Goal: Task Accomplishment & Management: Manage account settings

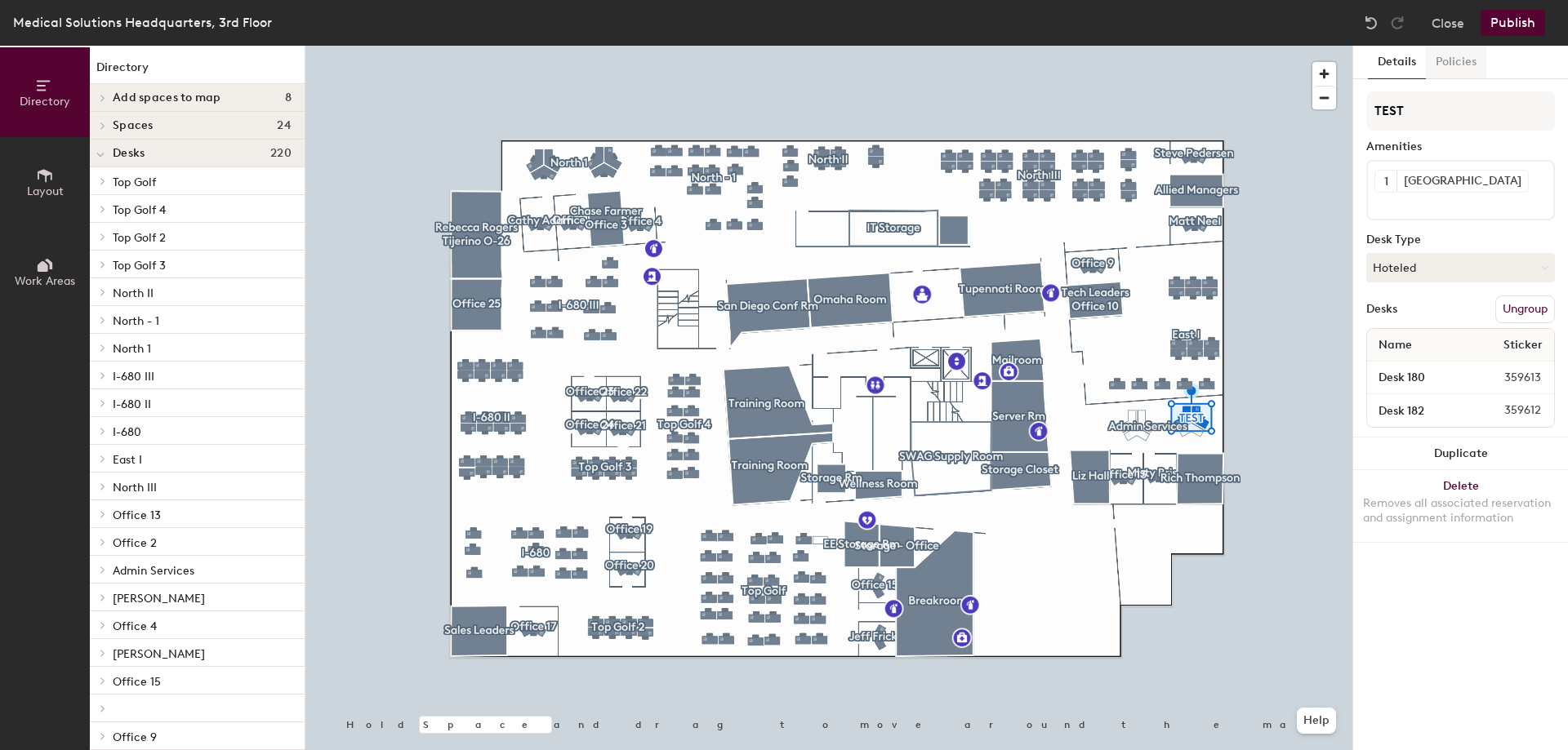
click at [1461, 60] on button "Policies" at bounding box center [1455, 62] width 61 height 33
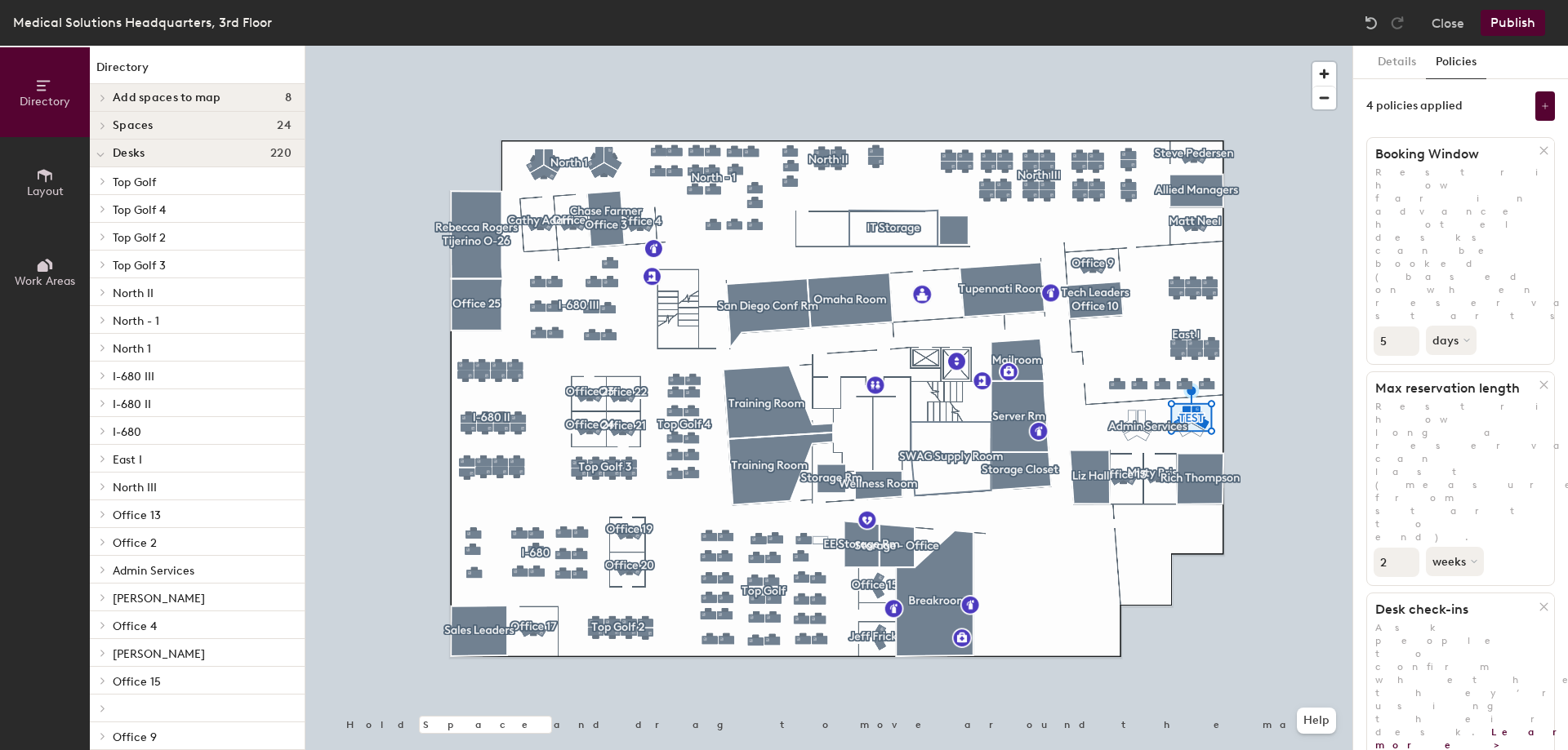
click at [1407, 547] on input "2" at bounding box center [1396, 562] width 46 height 30
type input "1"
click at [1407, 547] on input "1" at bounding box center [1396, 562] width 46 height 30
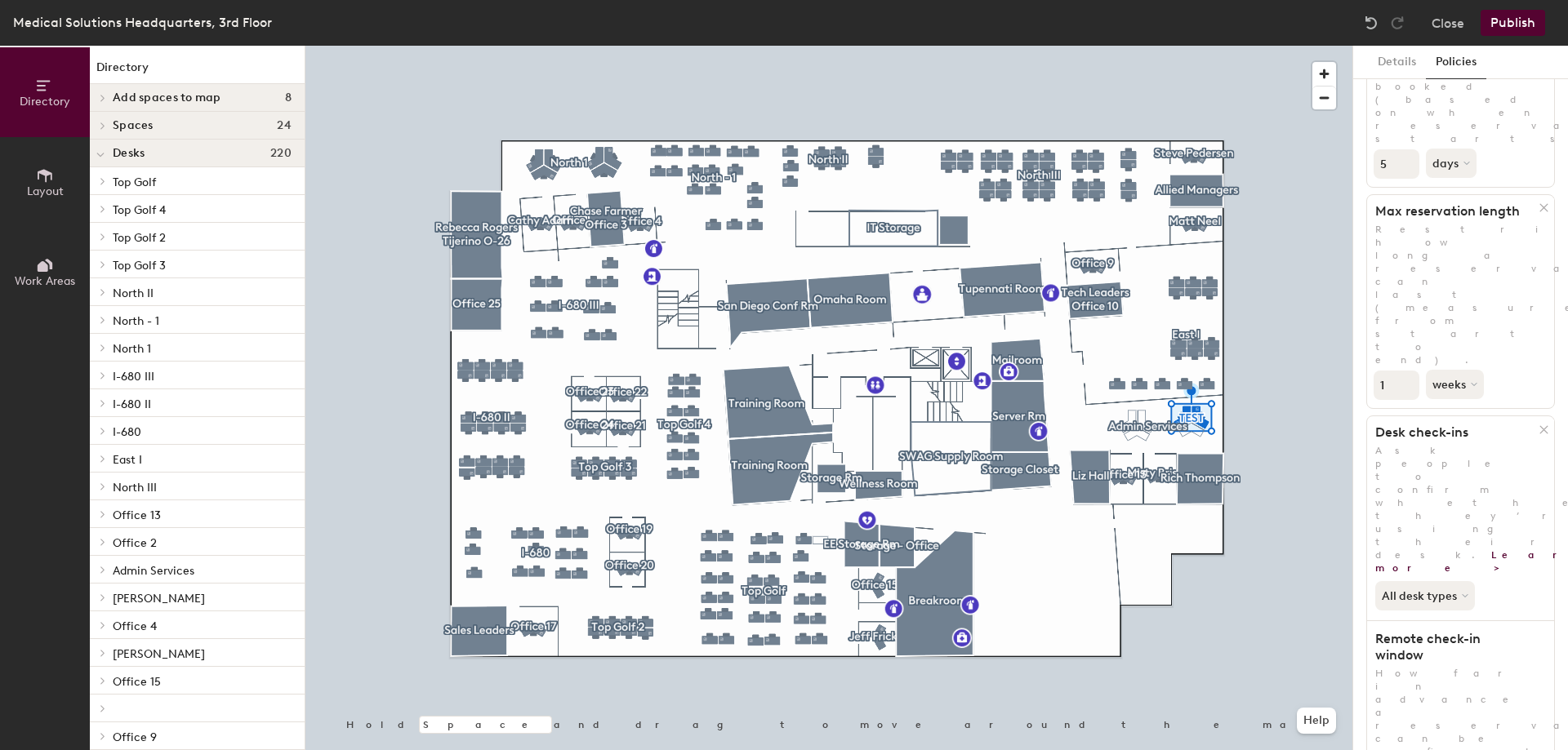
scroll to position [197, 0]
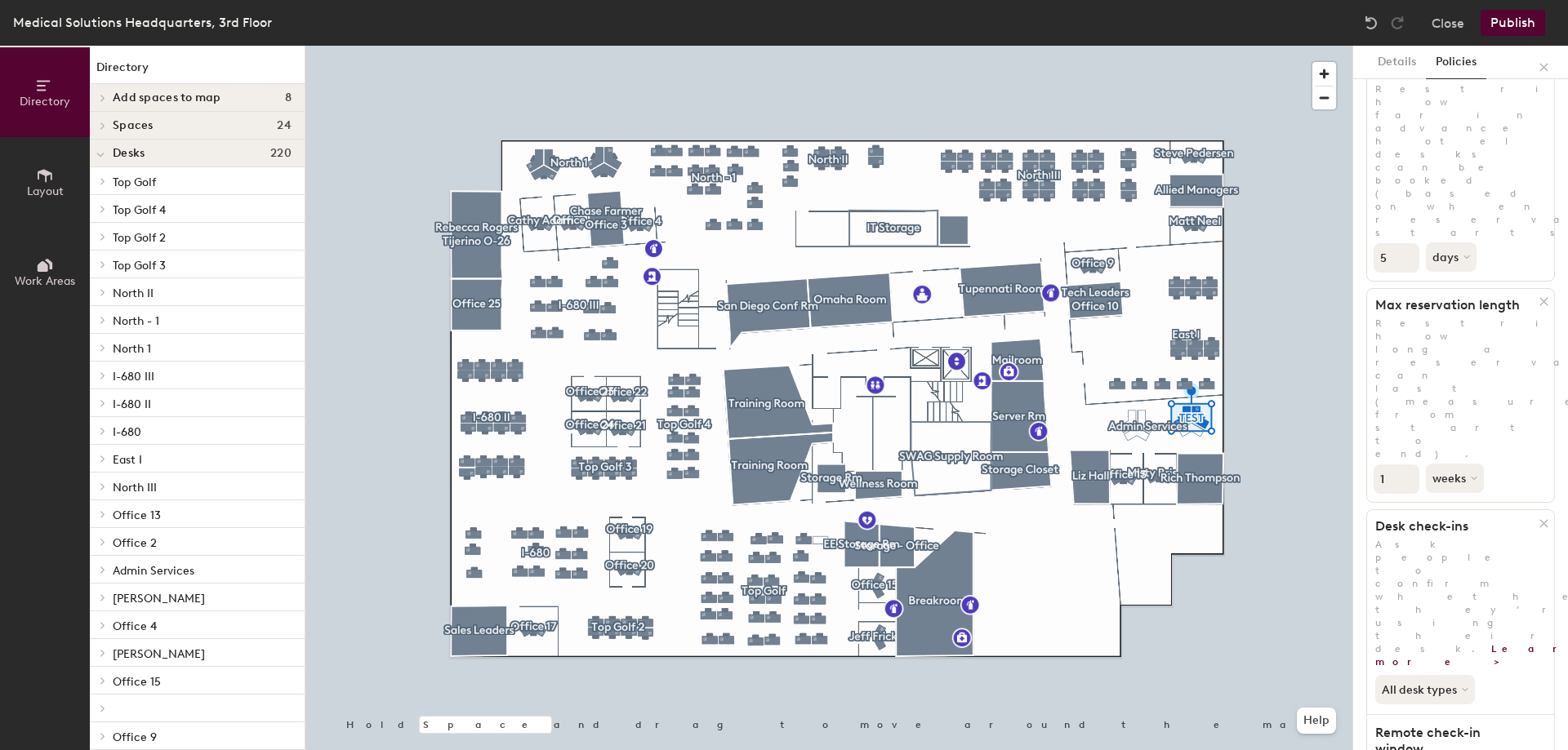
scroll to position [0, 0]
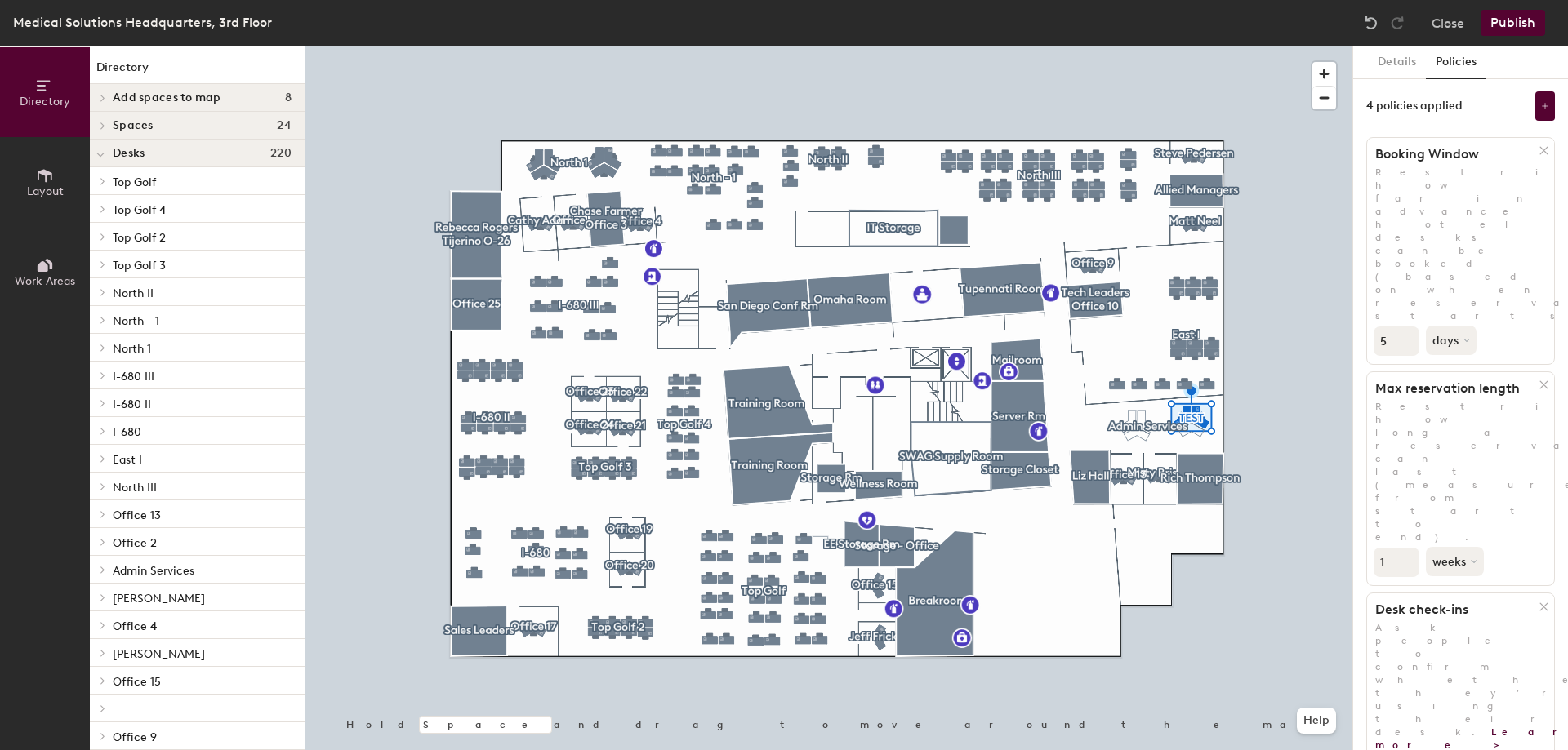
click at [1496, 21] on button "Publish" at bounding box center [1512, 23] width 64 height 26
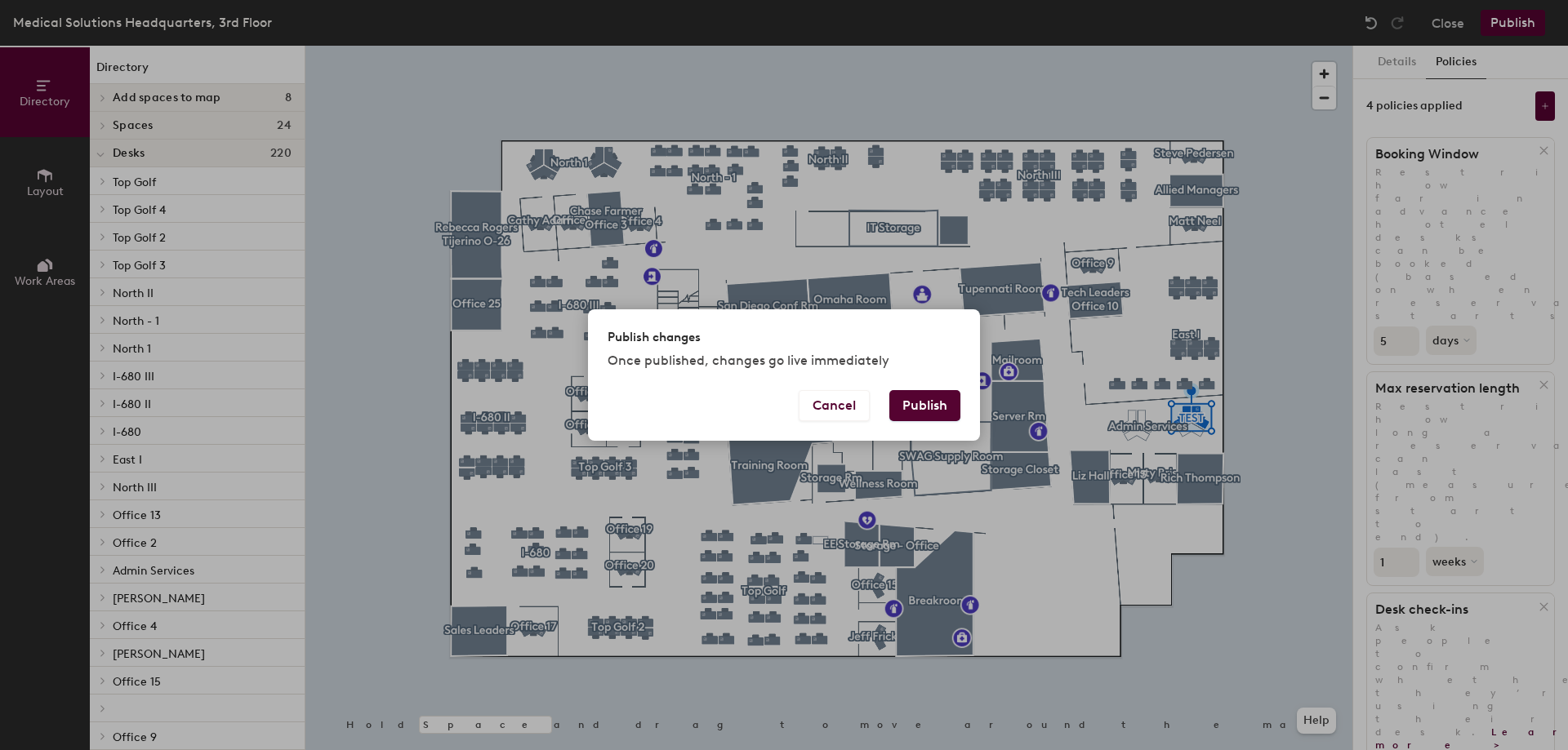
click at [927, 408] on button "Publish" at bounding box center [925, 405] width 71 height 31
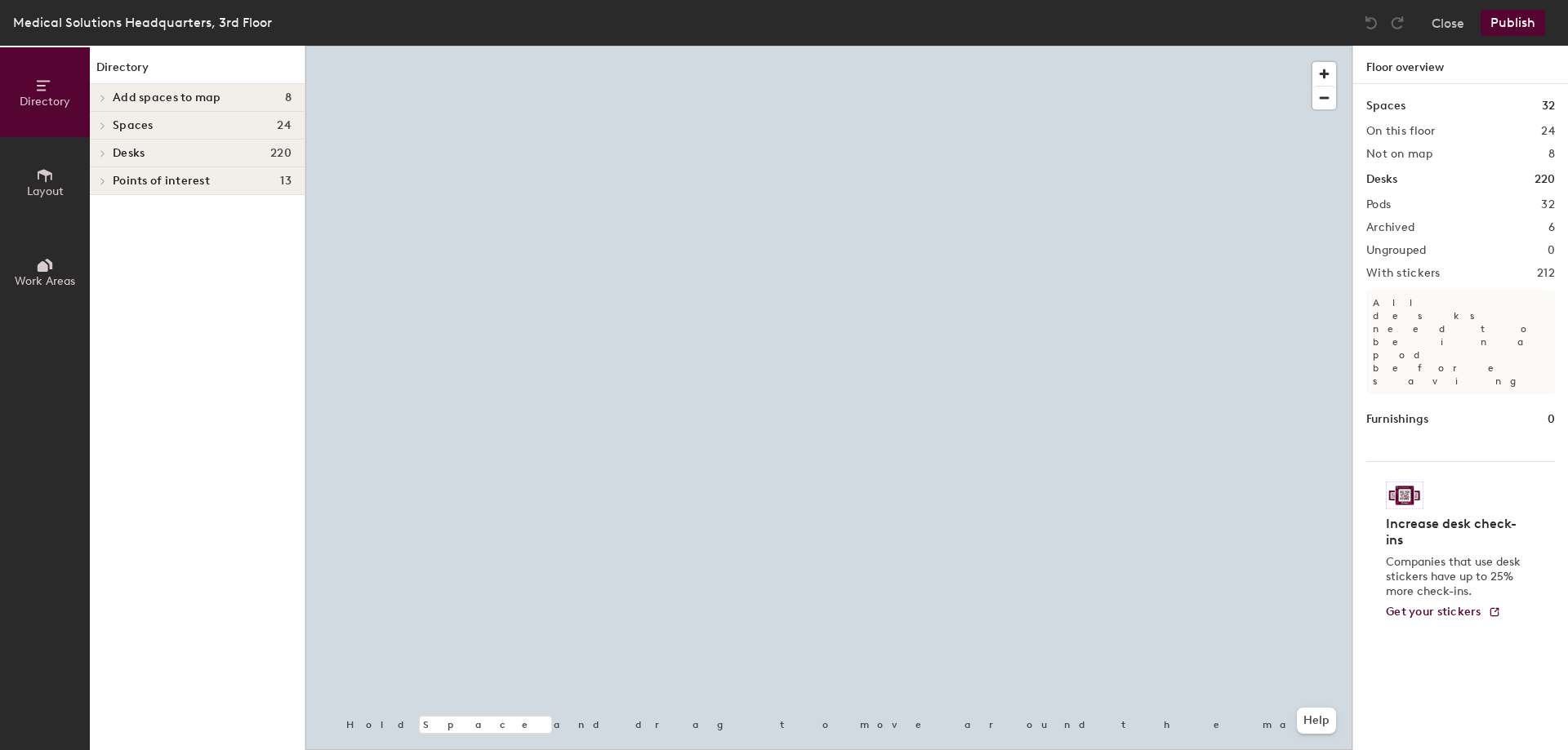
click at [611, 46] on div at bounding box center [829, 46] width 1047 height 0
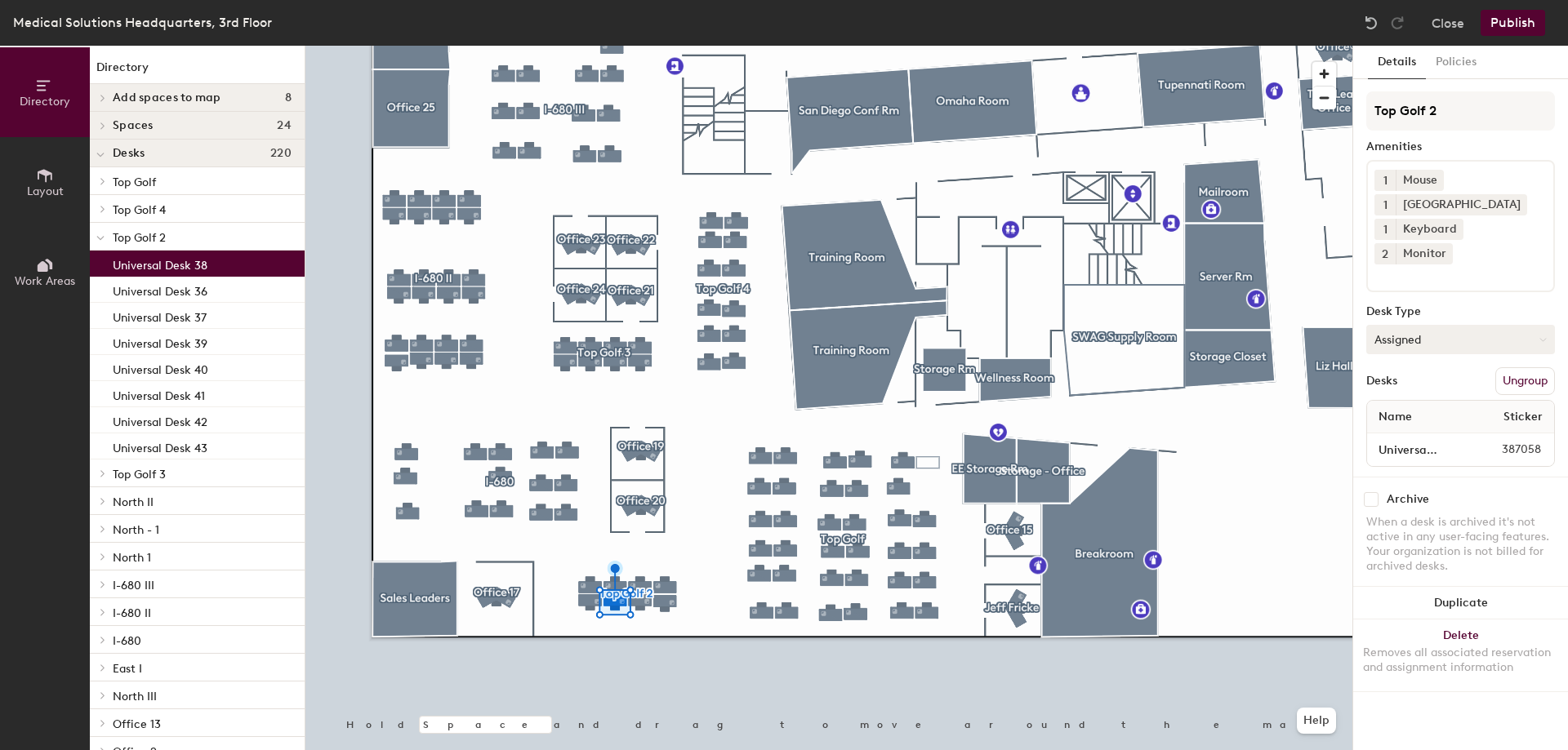
click at [1404, 325] on button "Assigned" at bounding box center [1460, 340] width 189 height 30
click at [1404, 427] on div "Hoteled" at bounding box center [1448, 439] width 163 height 24
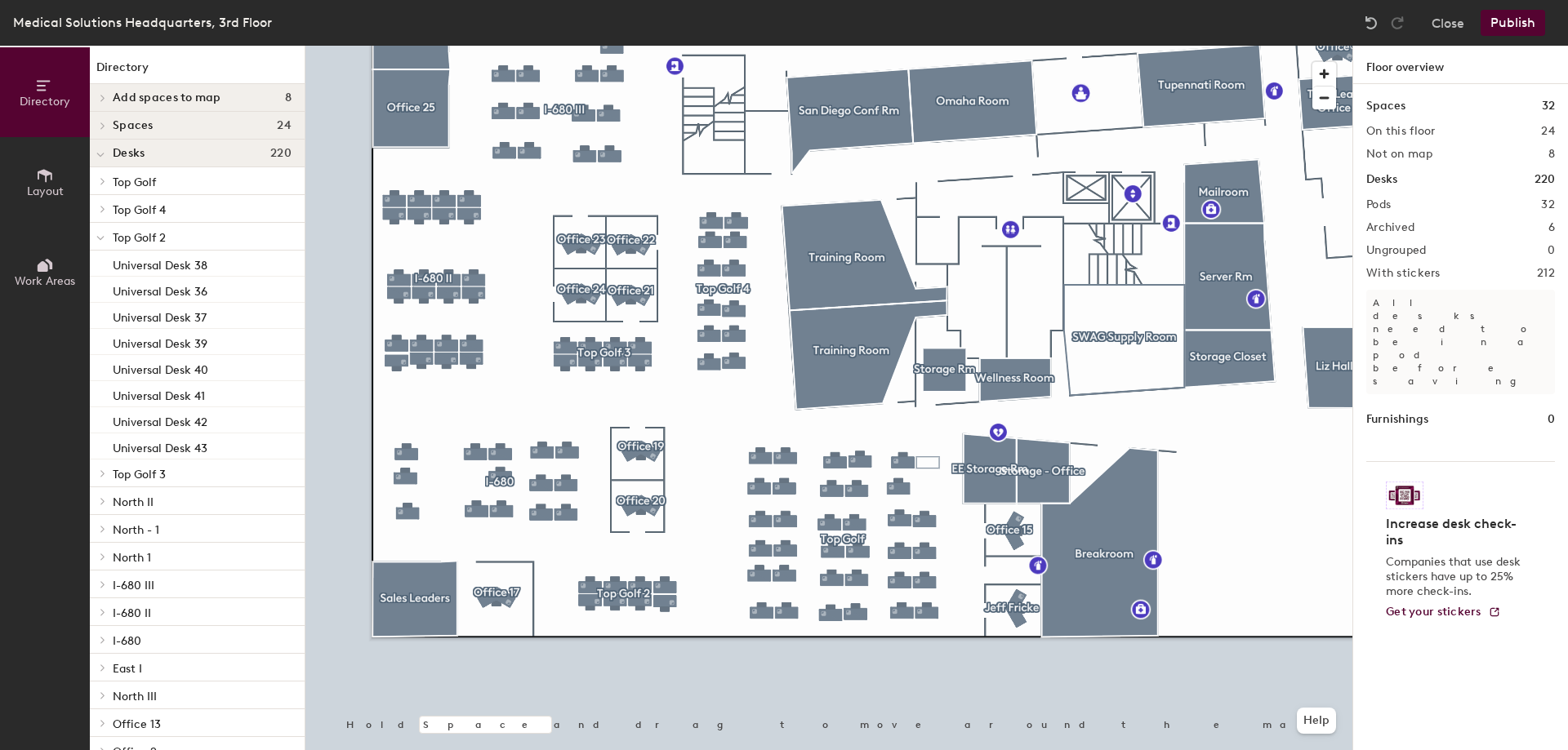
click at [1508, 15] on button "Publish" at bounding box center [1512, 23] width 64 height 26
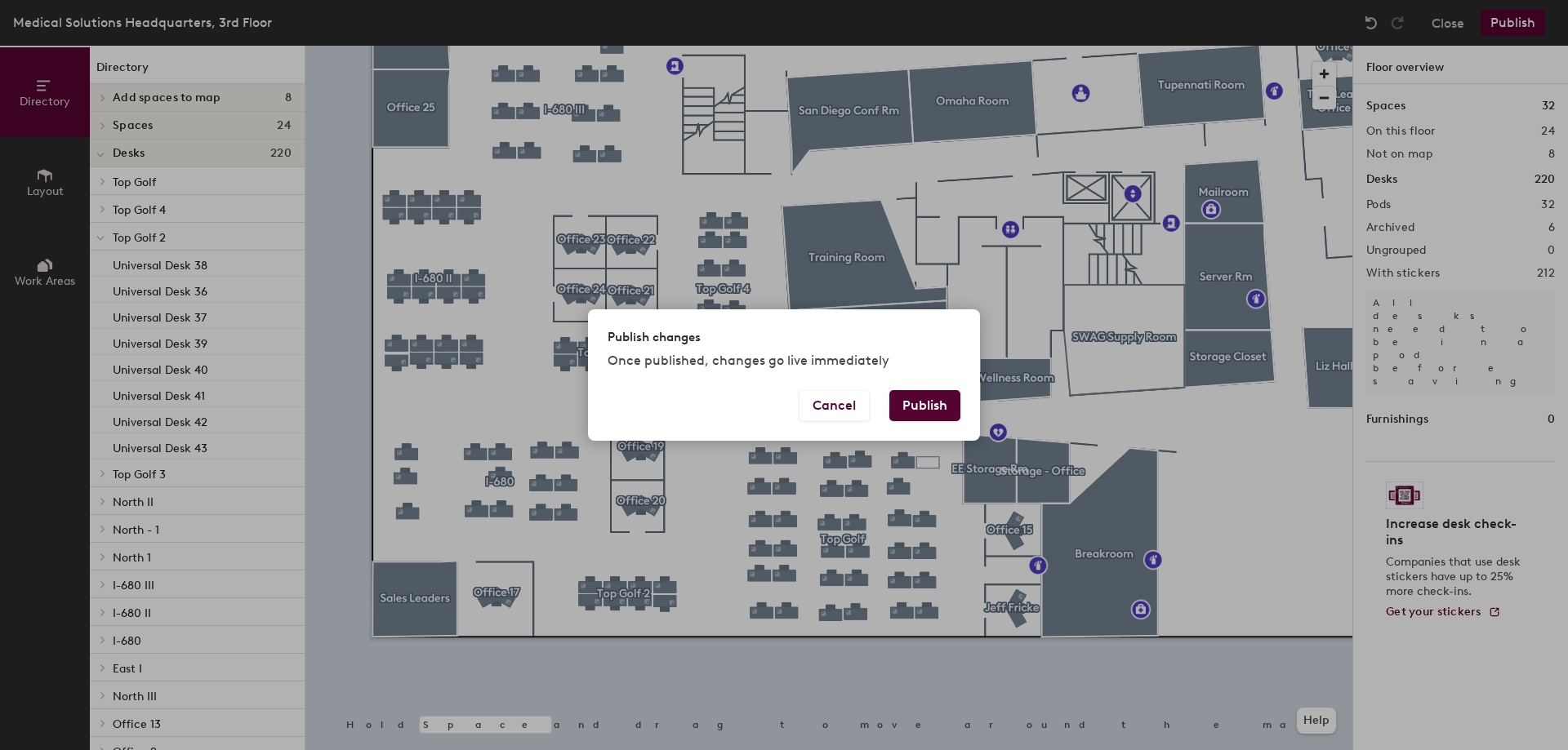
click at [941, 402] on button "Publish" at bounding box center [925, 405] width 71 height 31
